Goal: Check status: Check status

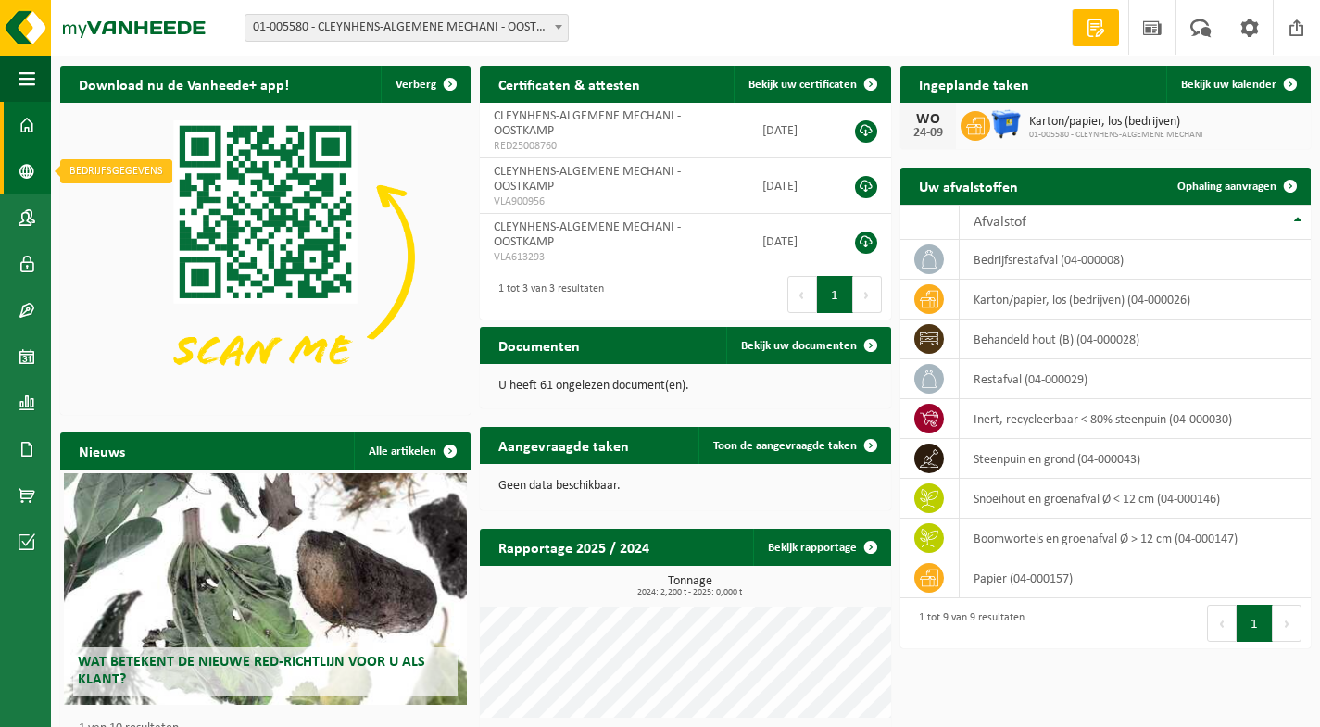
click at [23, 173] on span at bounding box center [27, 171] width 17 height 46
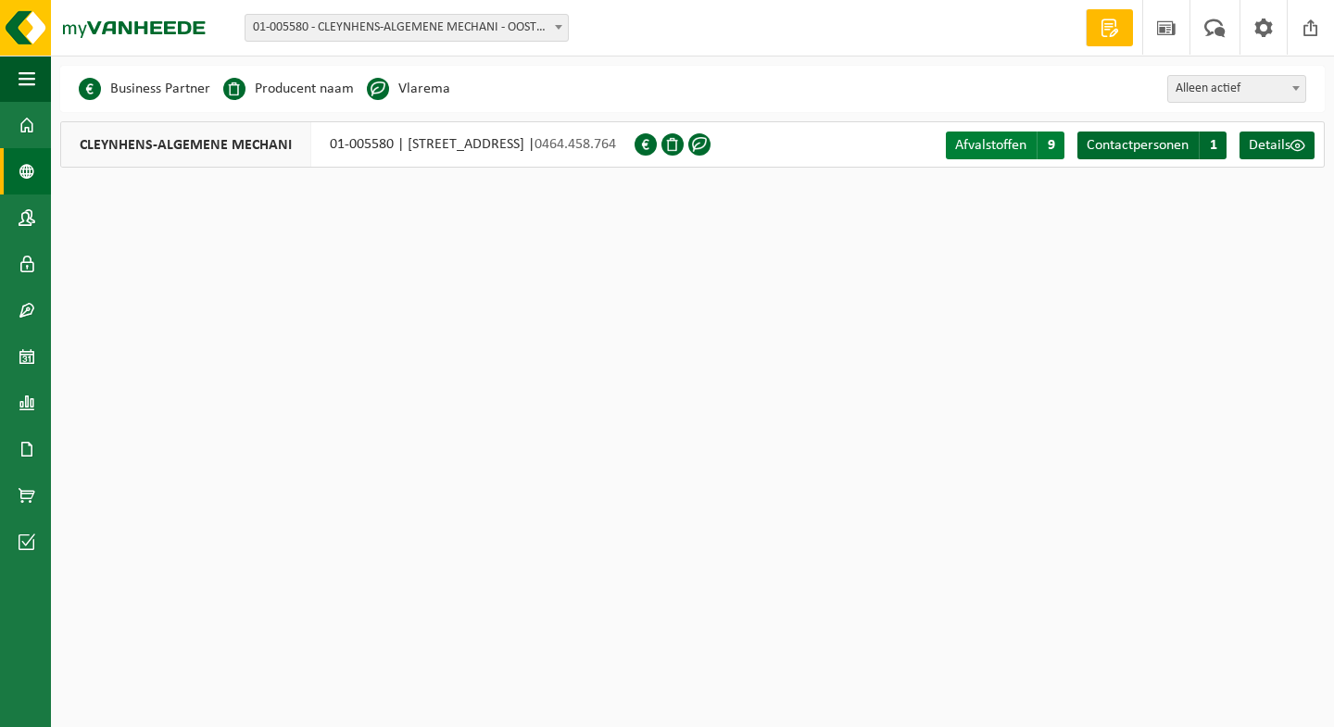
click at [1000, 142] on span "Afvalstoffen" at bounding box center [990, 145] width 71 height 15
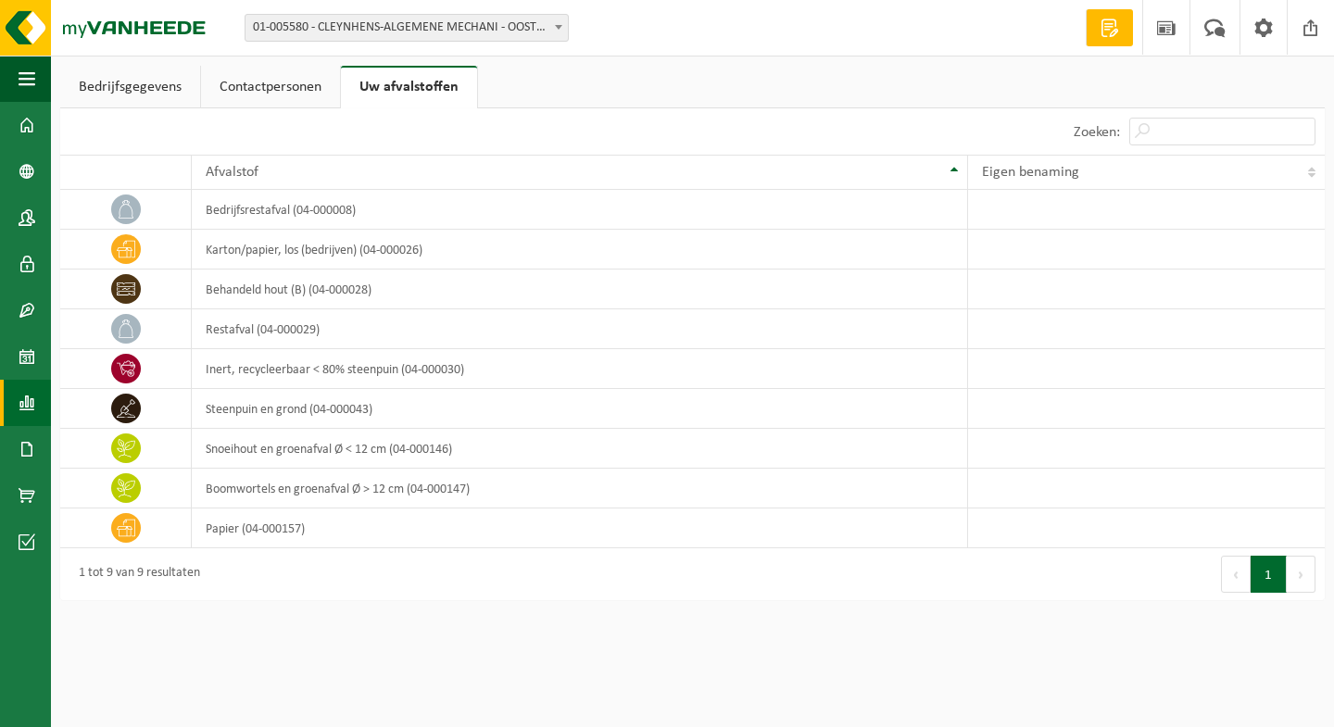
click at [32, 398] on span at bounding box center [27, 403] width 17 height 46
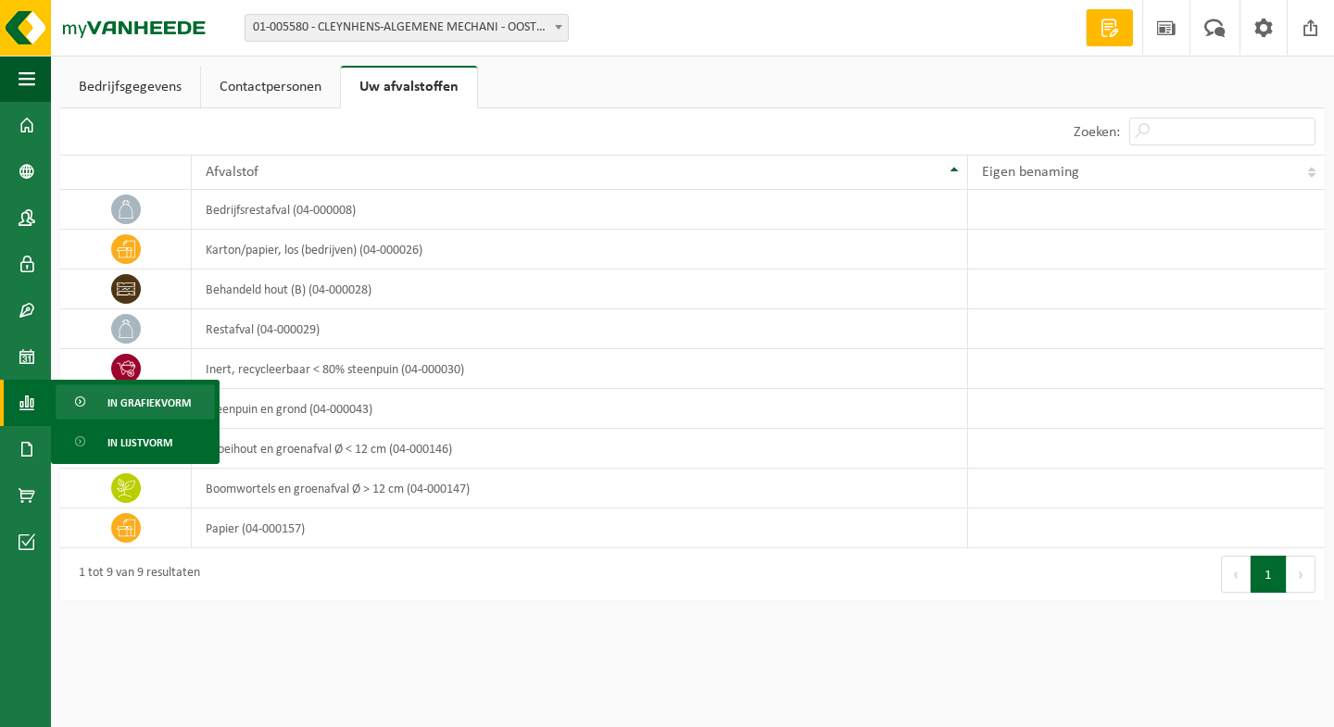
click at [177, 413] on span "In grafiekvorm" at bounding box center [148, 402] width 83 height 35
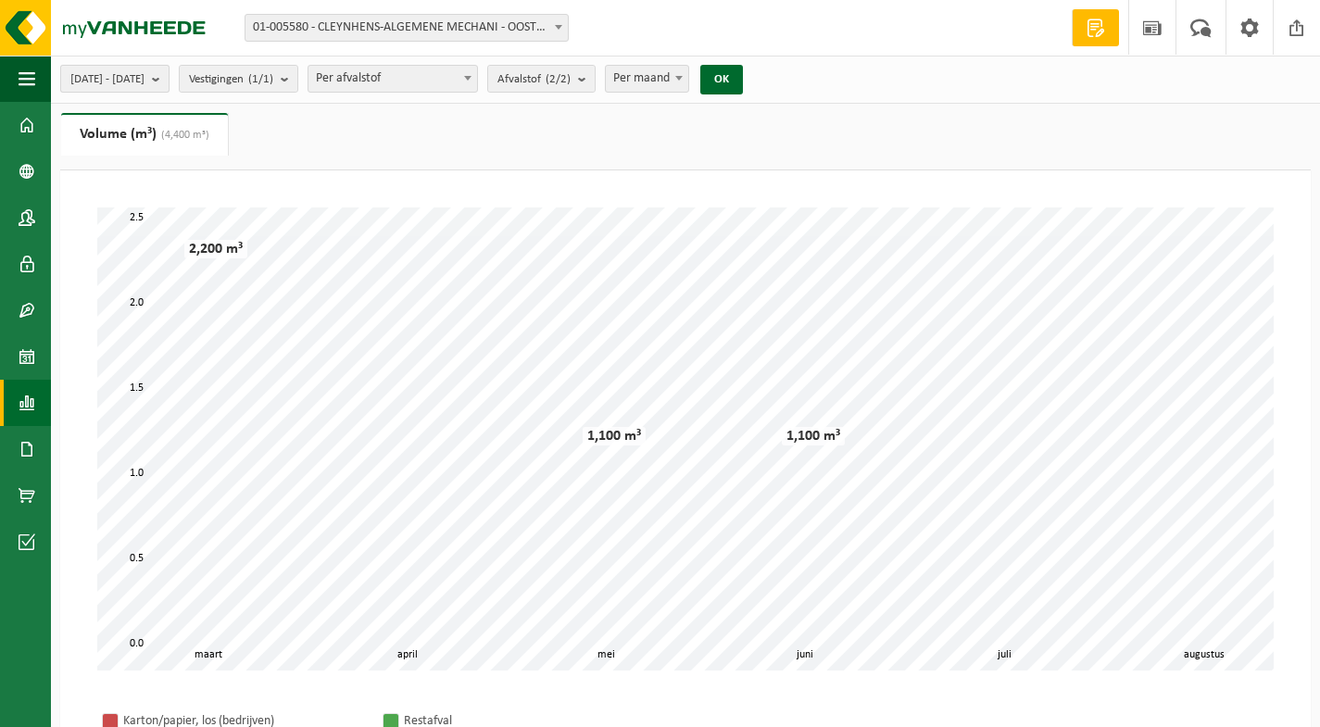
click at [145, 84] on span "2025-03-01 - 2025-08-28" at bounding box center [107, 80] width 74 height 28
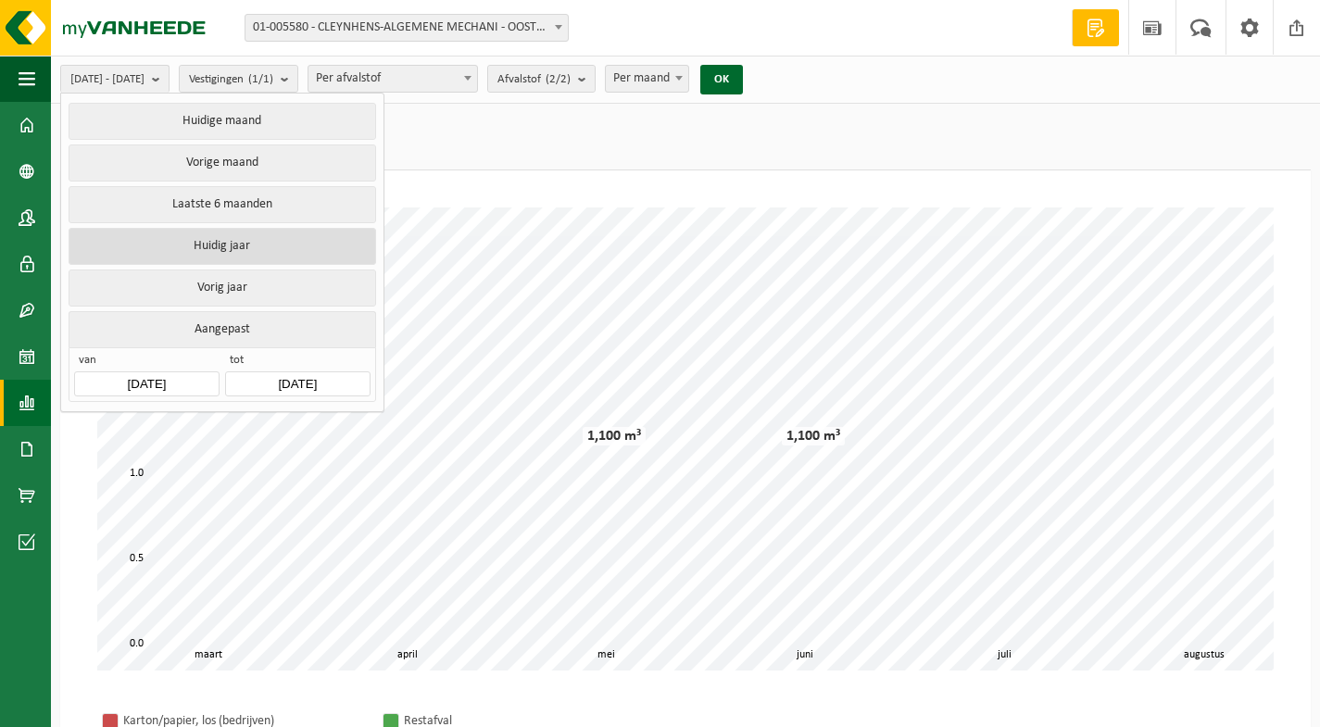
click at [241, 248] on button "Huidig jaar" at bounding box center [222, 246] width 307 height 37
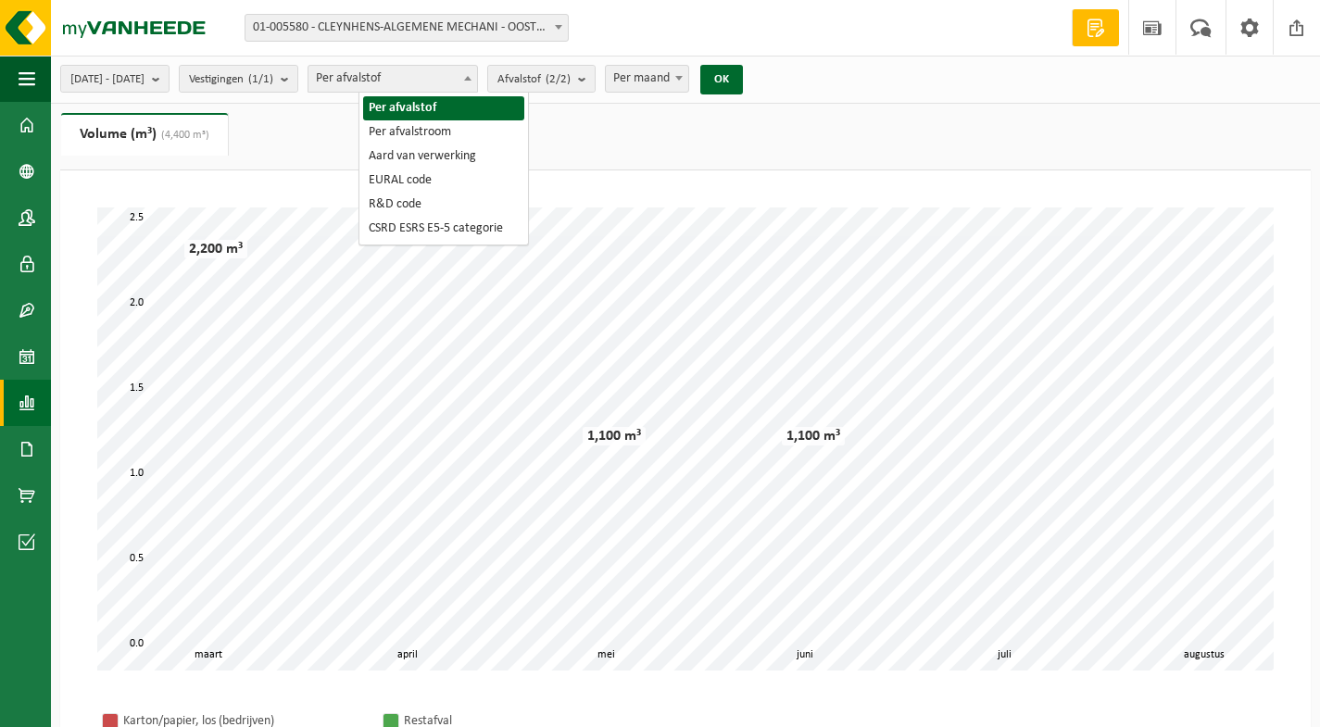
click at [402, 80] on span "Per afvalstof" at bounding box center [393, 79] width 169 height 26
select select "2"
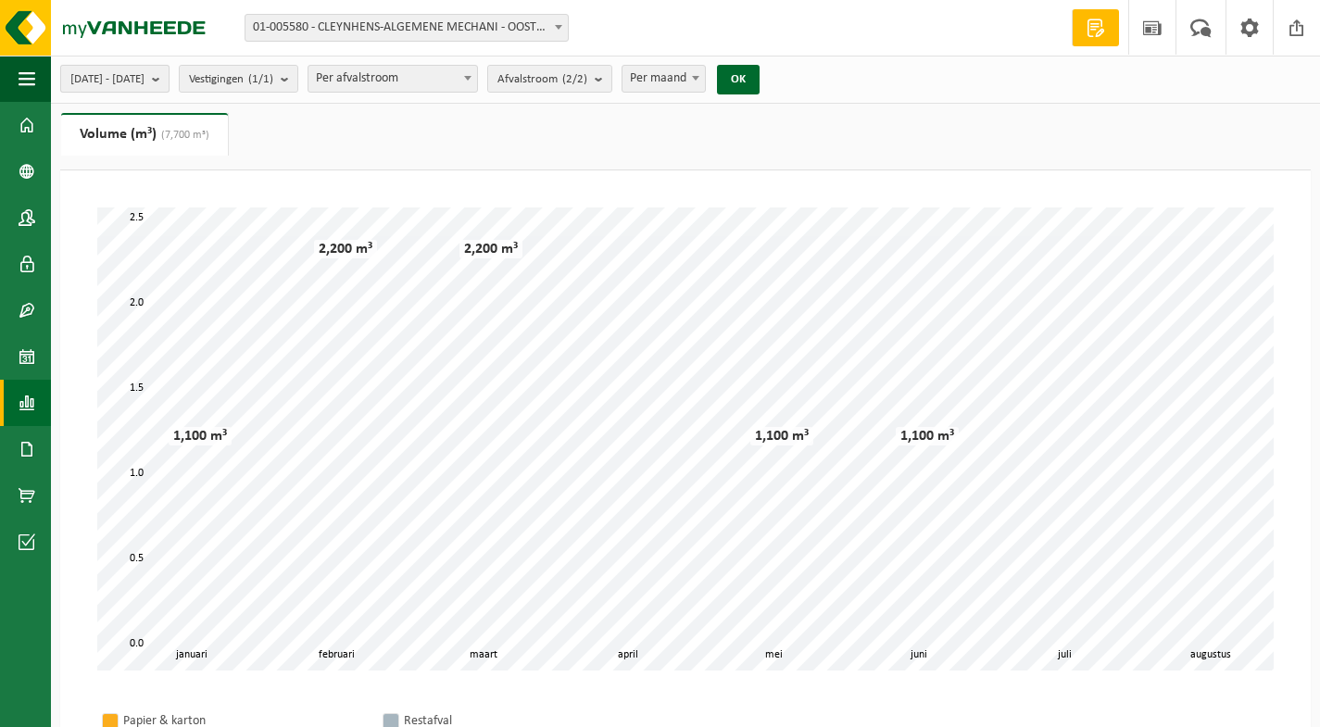
click at [145, 82] on span "2025-01-01 - 2025-08-28" at bounding box center [107, 80] width 74 height 28
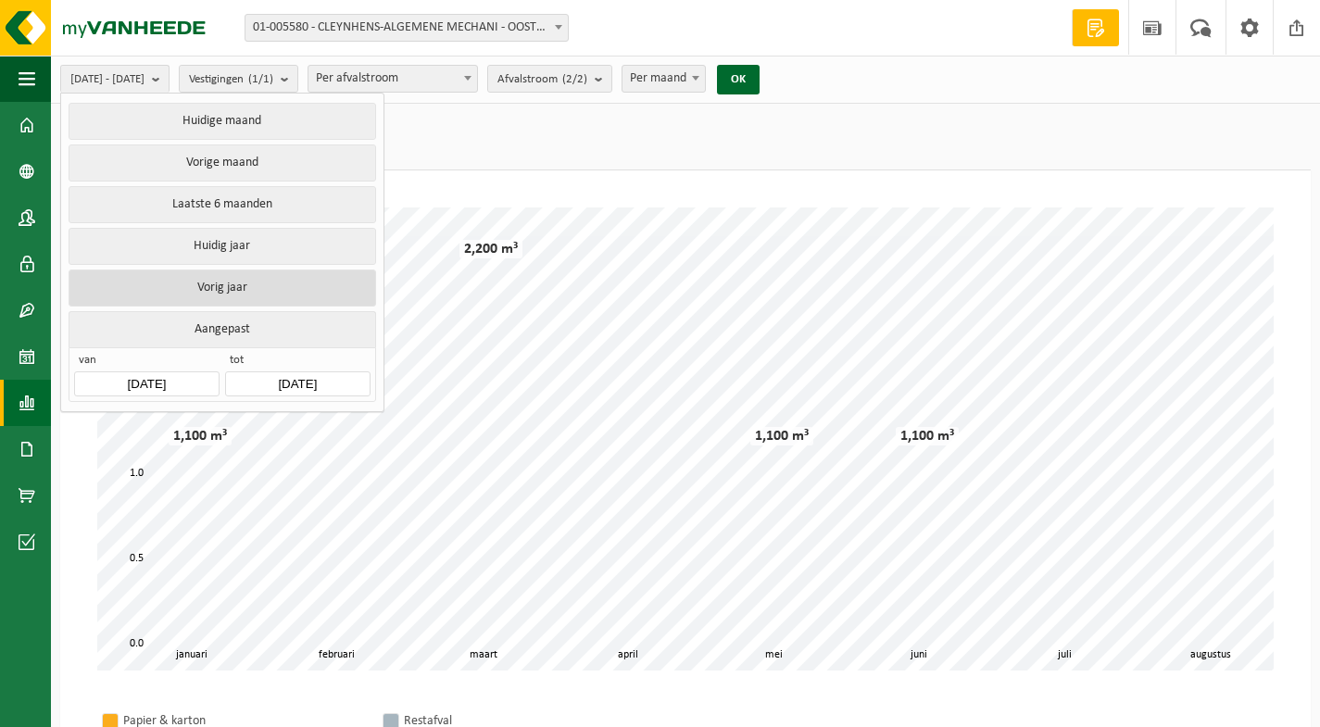
click at [238, 288] on button "Vorig jaar" at bounding box center [222, 288] width 307 height 37
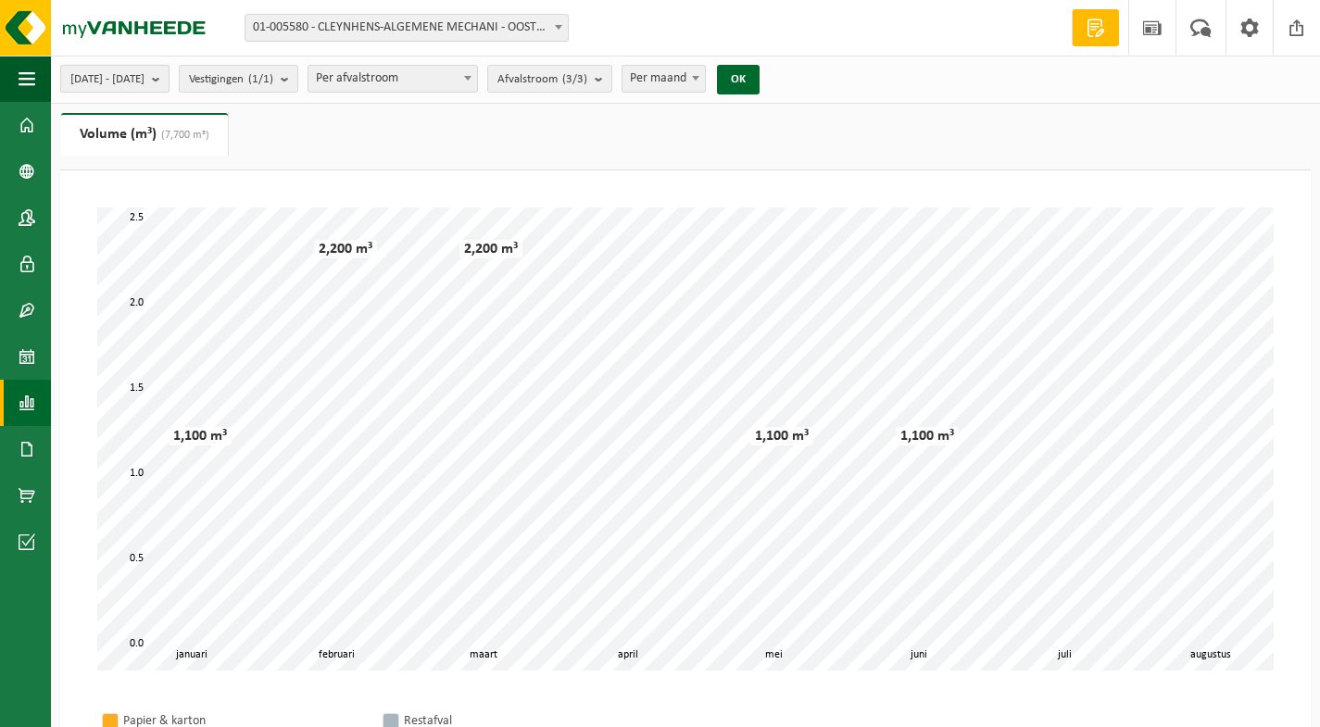
click at [145, 78] on span "2024-01-01 - 2024-12-31" at bounding box center [107, 80] width 74 height 28
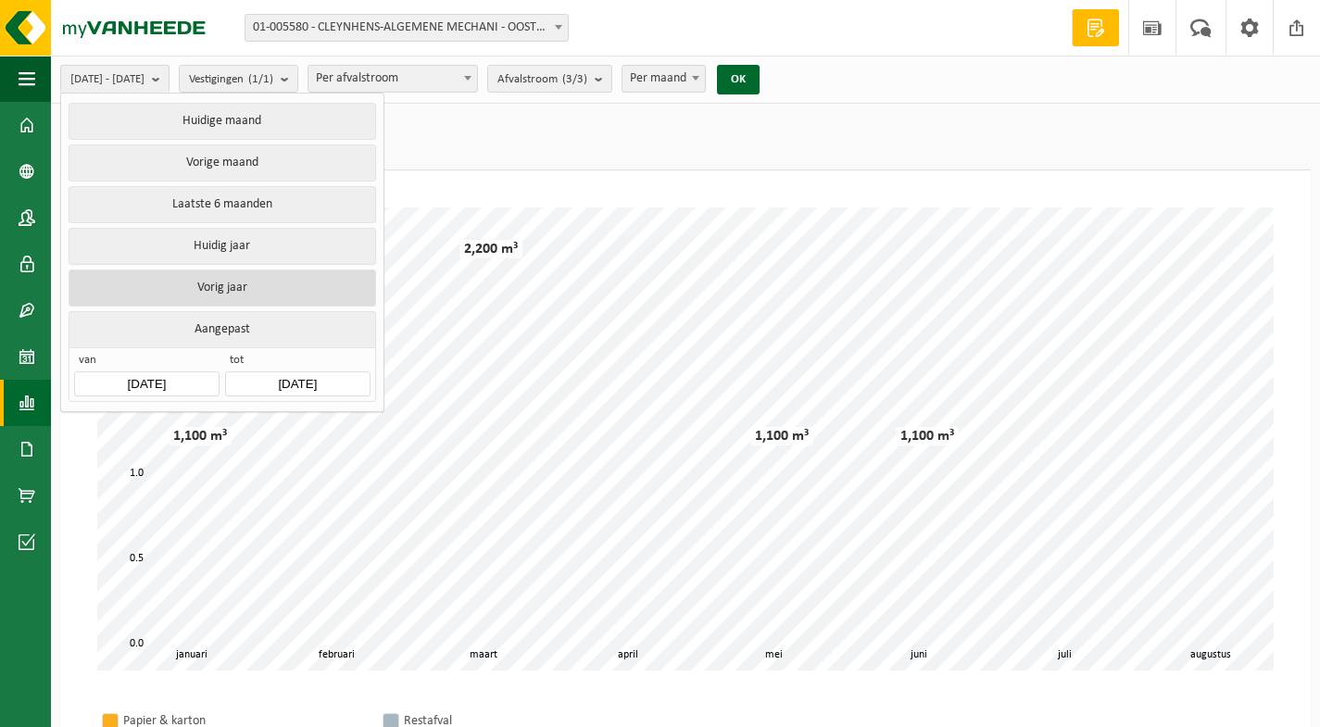
click at [247, 290] on button "Vorig jaar" at bounding box center [222, 288] width 307 height 37
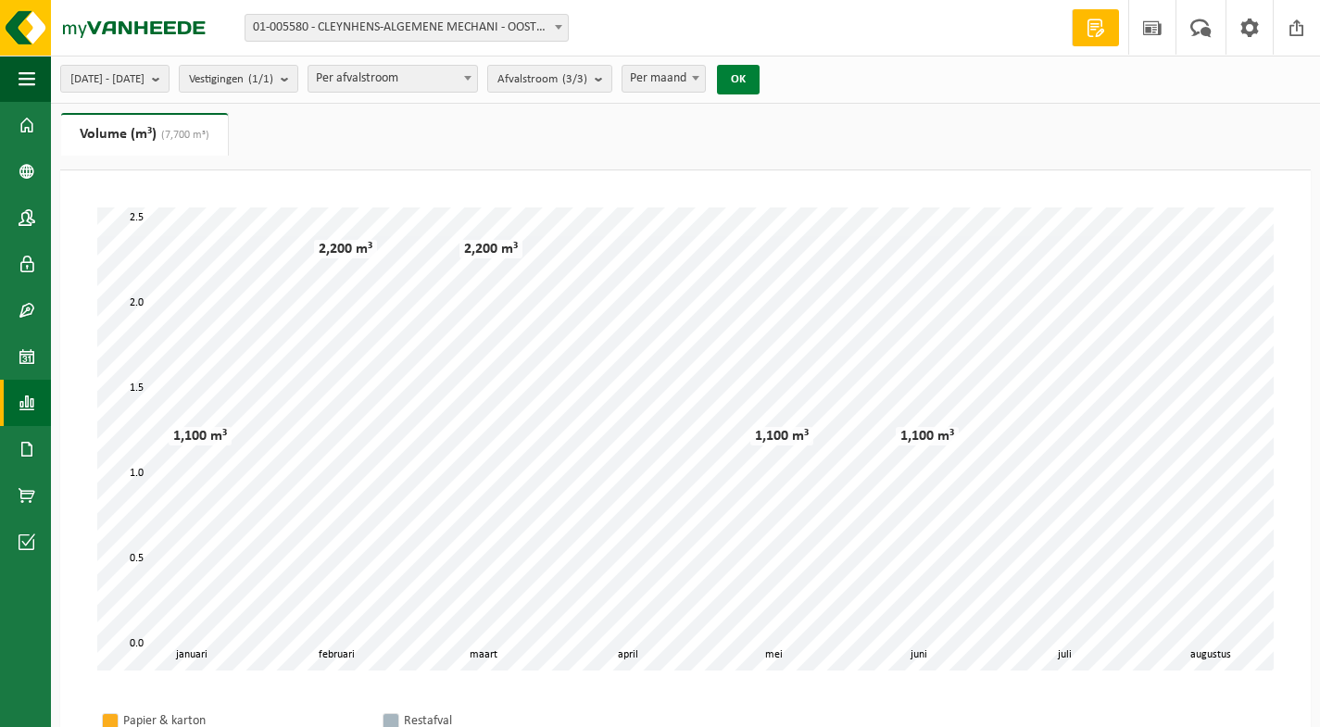
click at [760, 79] on button "OK" at bounding box center [738, 80] width 43 height 30
